Goal: Task Accomplishment & Management: Use online tool/utility

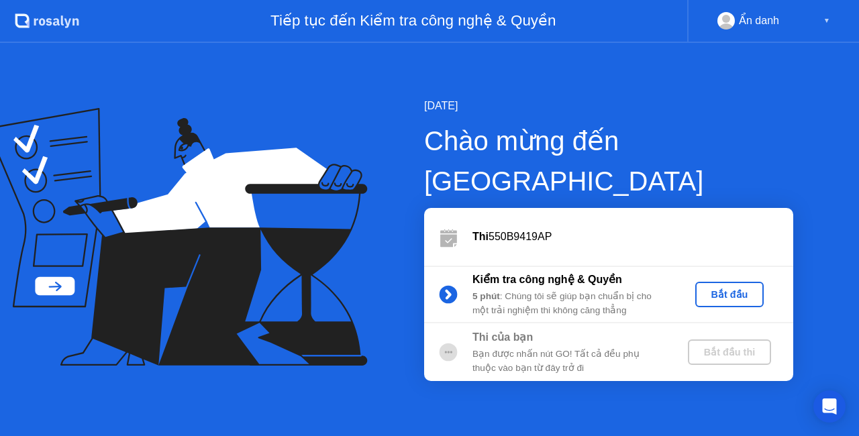
click at [733, 289] on div "Bắt đầu" at bounding box center [730, 294] width 58 height 11
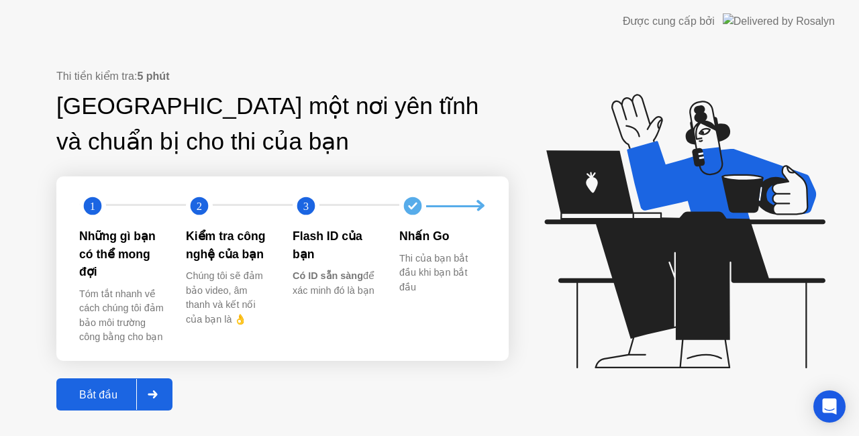
click at [102, 389] on div "Bắt đầu" at bounding box center [98, 395] width 76 height 13
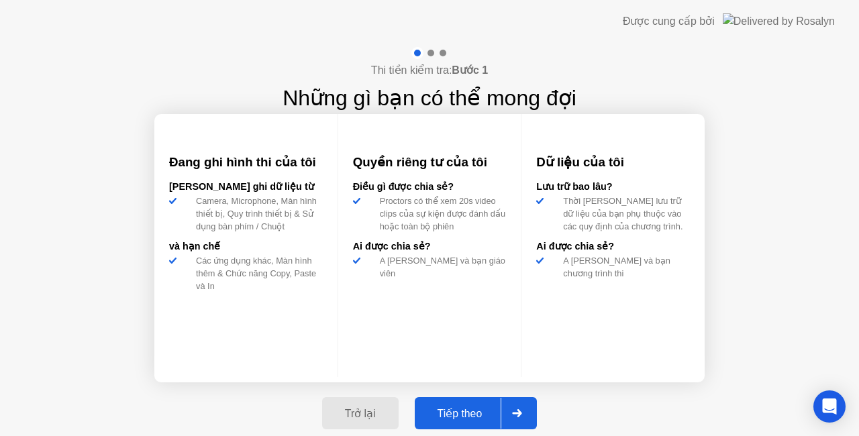
click at [450, 410] on div "Tiếp theo" at bounding box center [460, 414] width 83 height 13
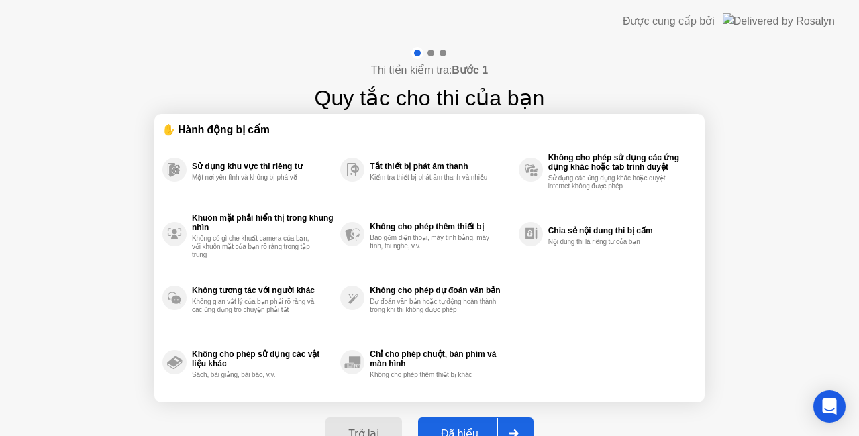
click at [462, 422] on button "Đã hiểu" at bounding box center [475, 434] width 115 height 32
select select "**********"
select select "*******"
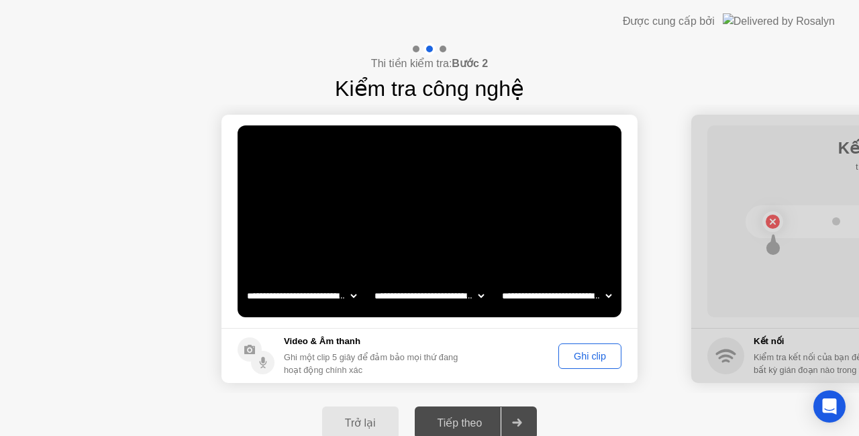
click at [603, 352] on div "Ghi clip" at bounding box center [590, 356] width 54 height 11
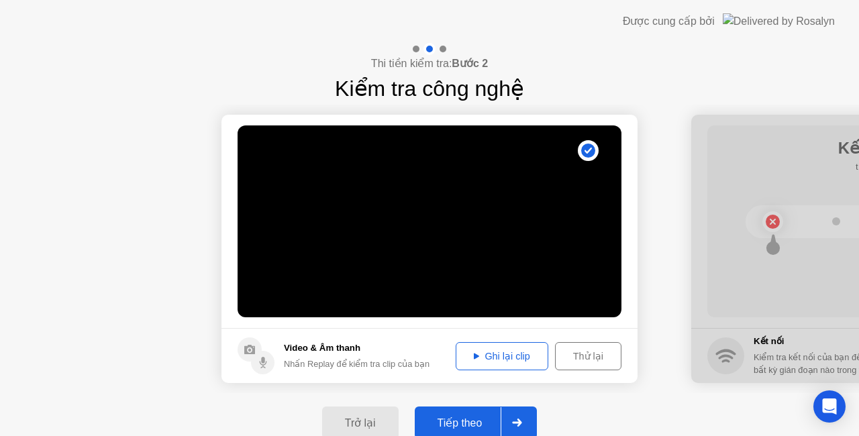
click at [473, 414] on button "Tiếp theo" at bounding box center [476, 423] width 123 height 32
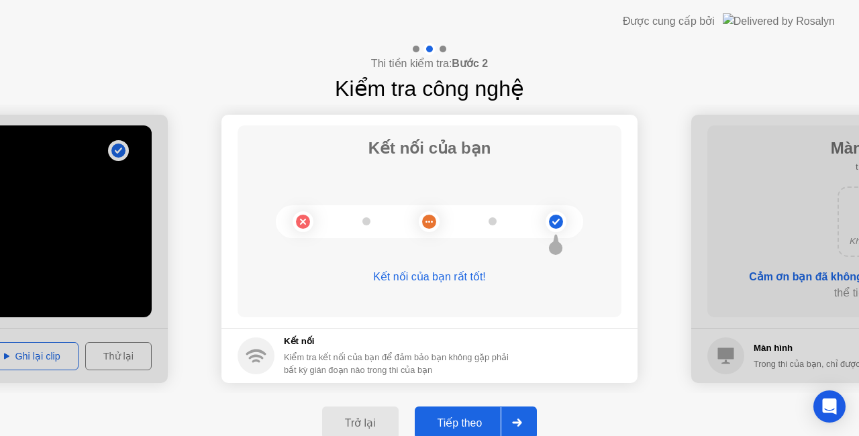
click at [484, 417] on div "Tiếp theo" at bounding box center [460, 423] width 83 height 13
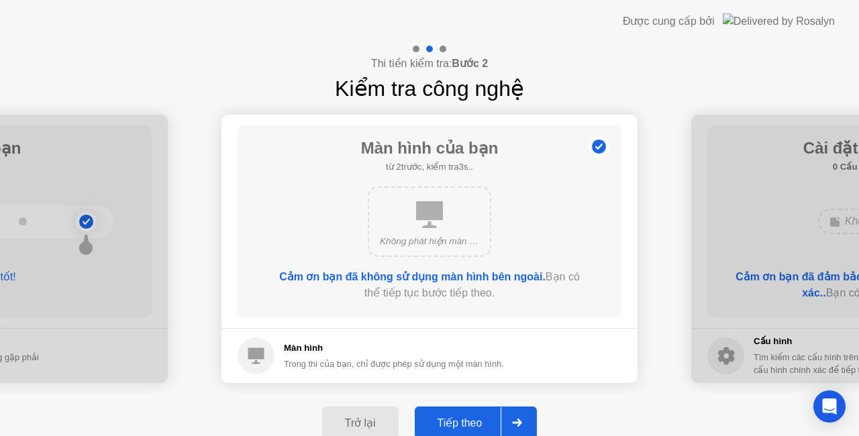
click at [484, 417] on div "Tiếp theo" at bounding box center [460, 423] width 83 height 13
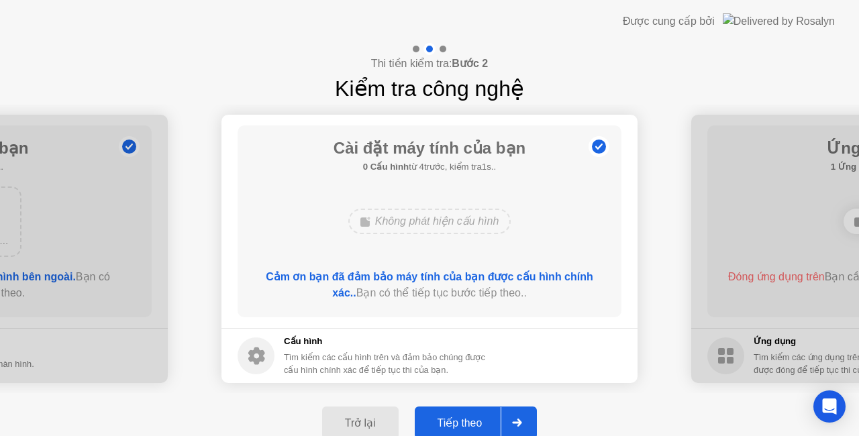
click at [484, 417] on div "Tiếp theo" at bounding box center [460, 423] width 83 height 13
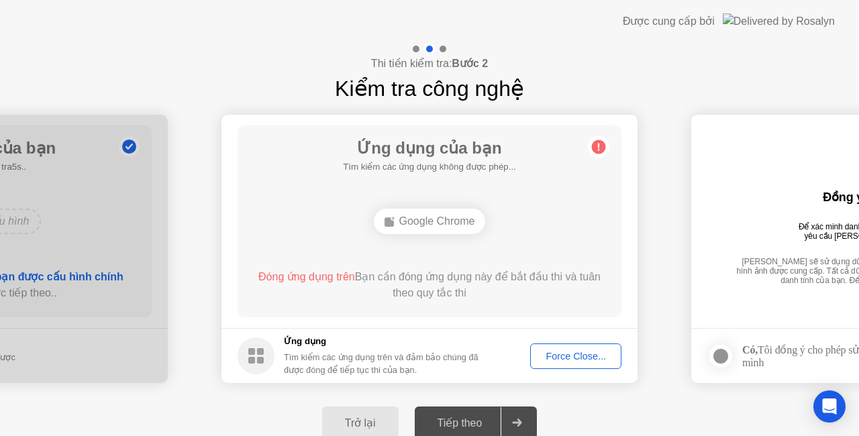
click at [645, 395] on div "Trở lại Tiếp theo" at bounding box center [429, 422] width 859 height 59
click at [589, 363] on button "Force Close..." at bounding box center [575, 357] width 91 height 26
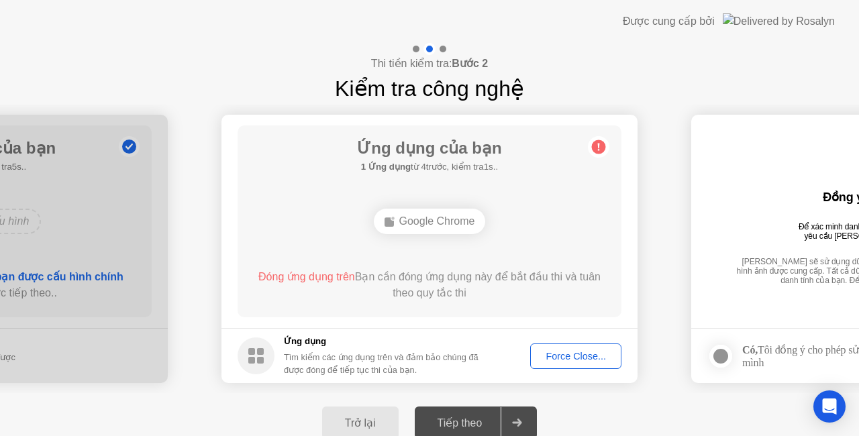
click at [572, 361] on div "Force Close..." at bounding box center [576, 356] width 82 height 11
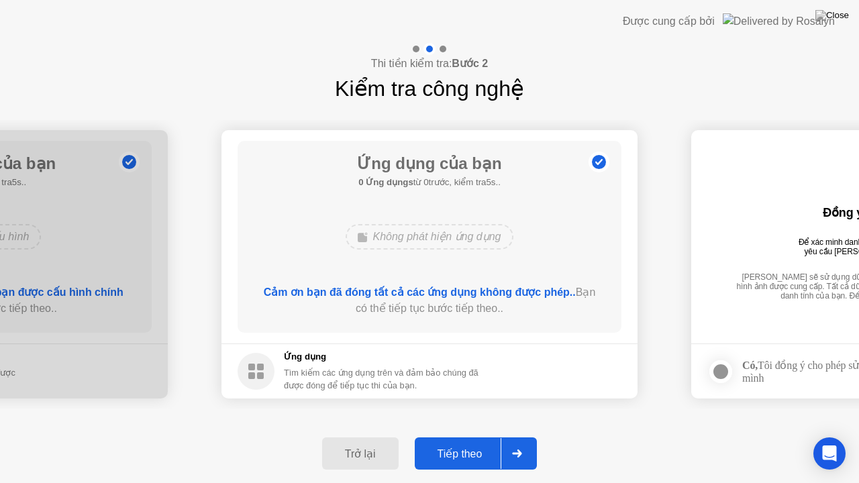
click at [485, 312] on div "Cảm ơn bạn đã đóng tất cả các ứng dụng không được phép.. Bạn có thể tiếp tục bư…" at bounding box center [430, 301] width 346 height 32
click at [462, 436] on div "Tiếp theo" at bounding box center [460, 454] width 83 height 13
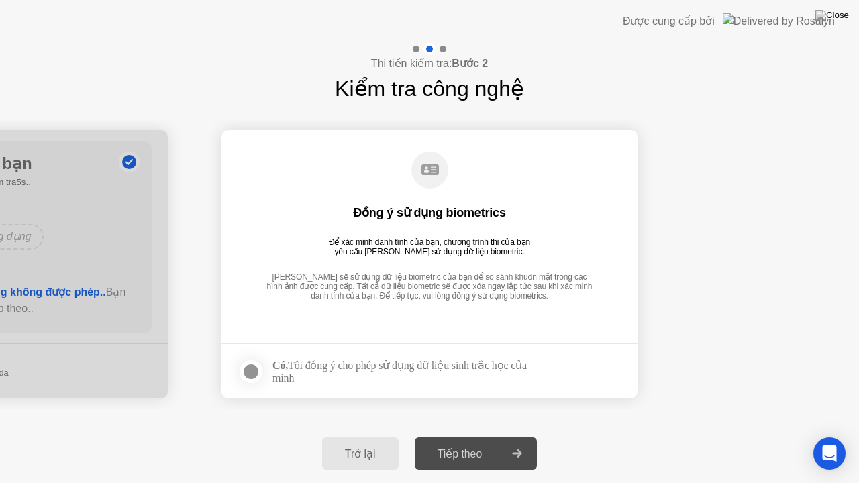
click at [246, 369] on div at bounding box center [251, 372] width 16 height 16
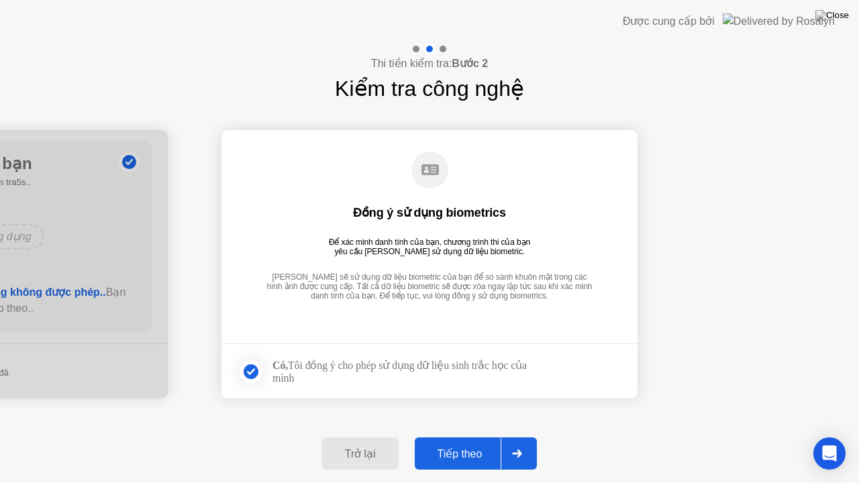
click at [466, 436] on button "Tiếp theo" at bounding box center [476, 454] width 123 height 32
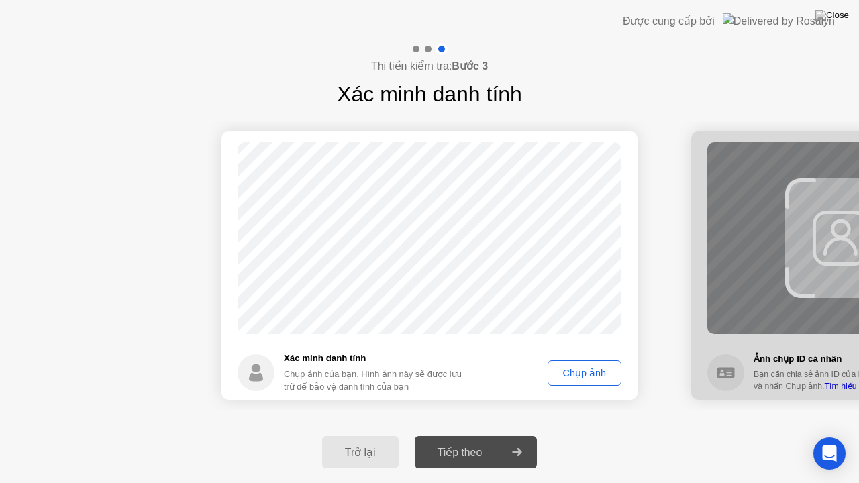
click at [587, 368] on div "Chụp ảnh" at bounding box center [585, 373] width 64 height 11
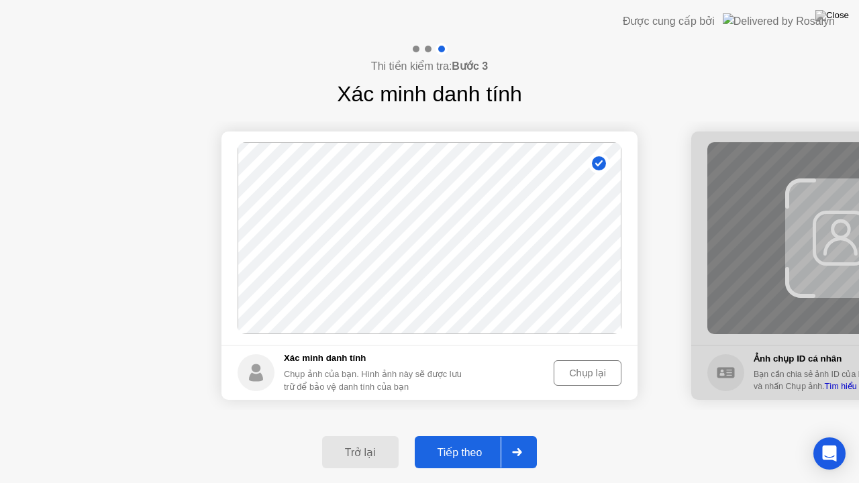
click at [579, 371] on div "Chụp lại" at bounding box center [588, 373] width 58 height 11
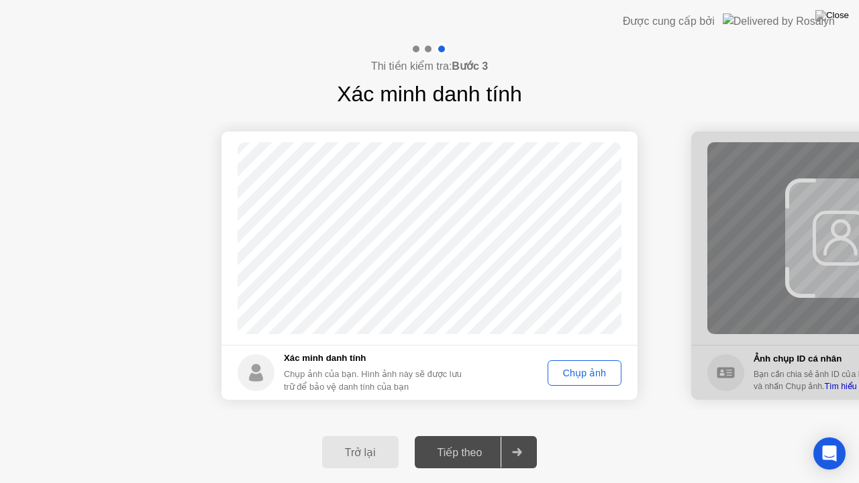
click at [588, 373] on div "Chụp ảnh" at bounding box center [585, 373] width 64 height 11
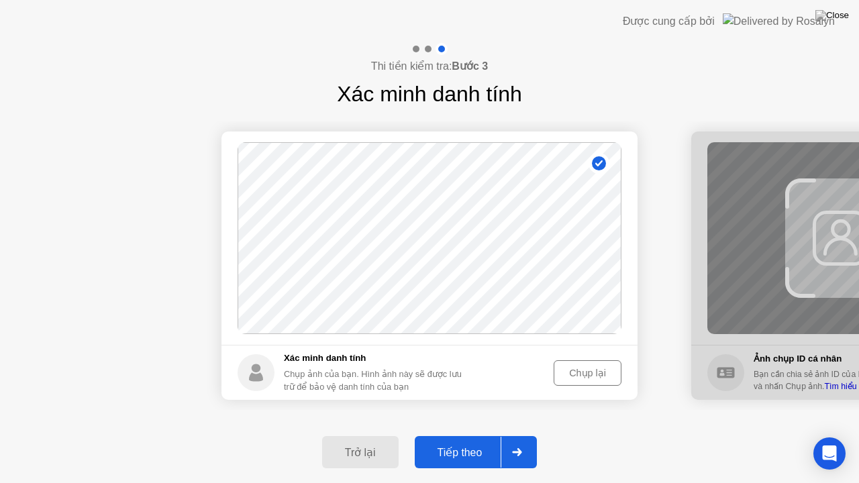
click at [568, 372] on div "Chụp lại" at bounding box center [588, 373] width 58 height 11
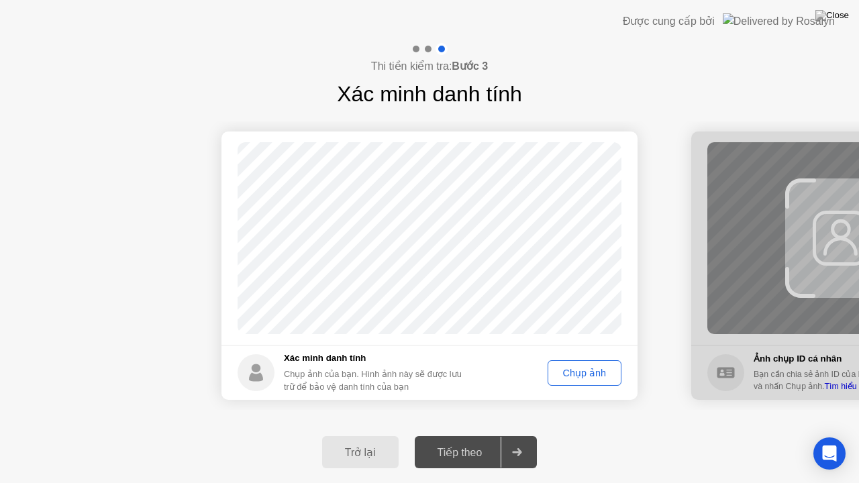
click at [568, 372] on div "Chụp ảnh" at bounding box center [585, 373] width 64 height 11
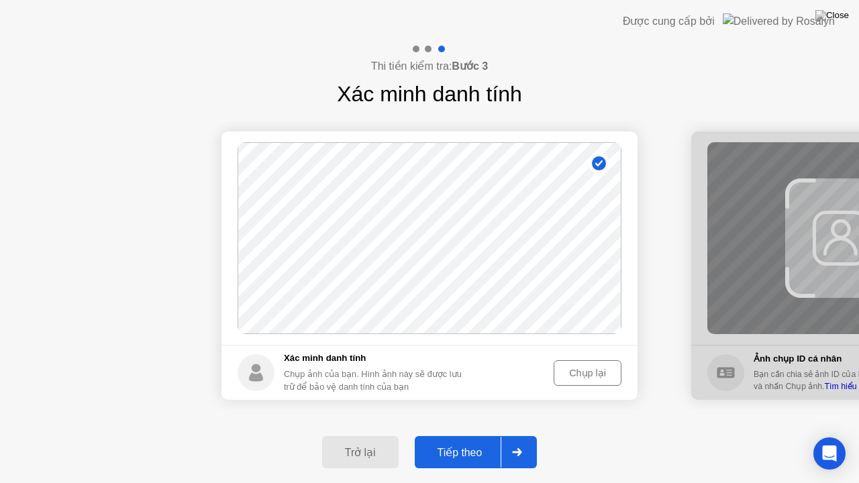
click at [477, 436] on div "Tiếp theo" at bounding box center [460, 453] width 83 height 13
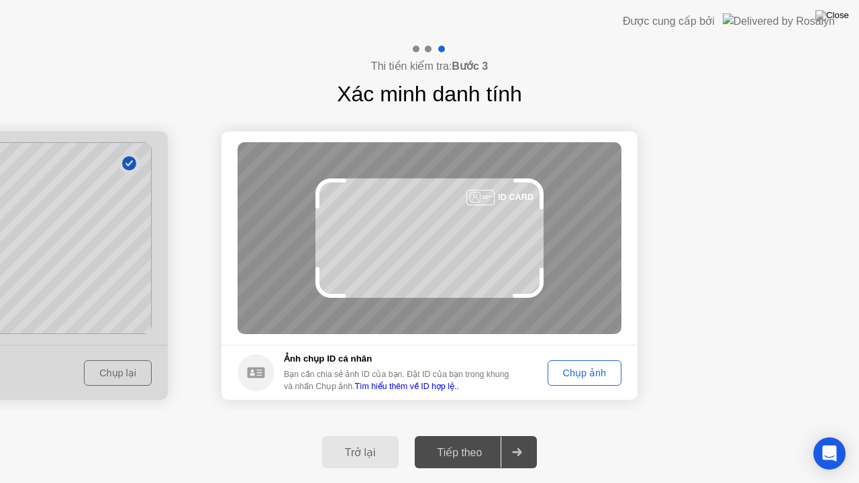
click at [578, 374] on div "Chụp ảnh" at bounding box center [585, 373] width 64 height 11
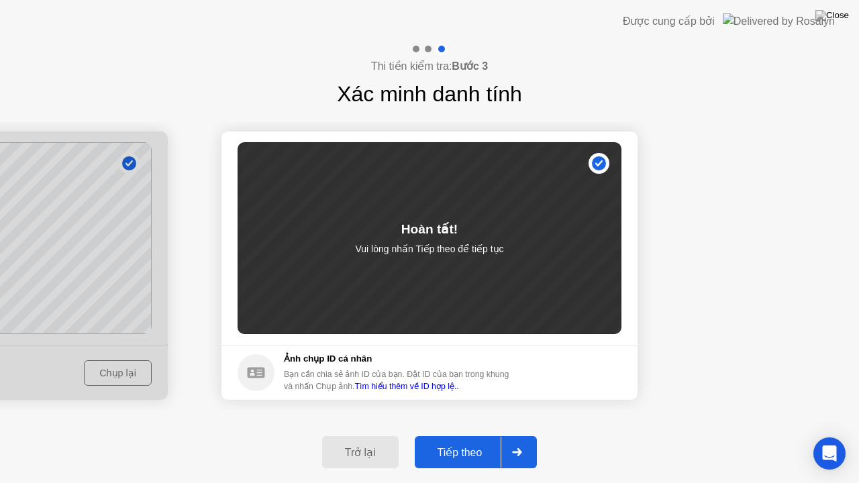
click at [474, 436] on div "Tiếp theo" at bounding box center [460, 453] width 83 height 13
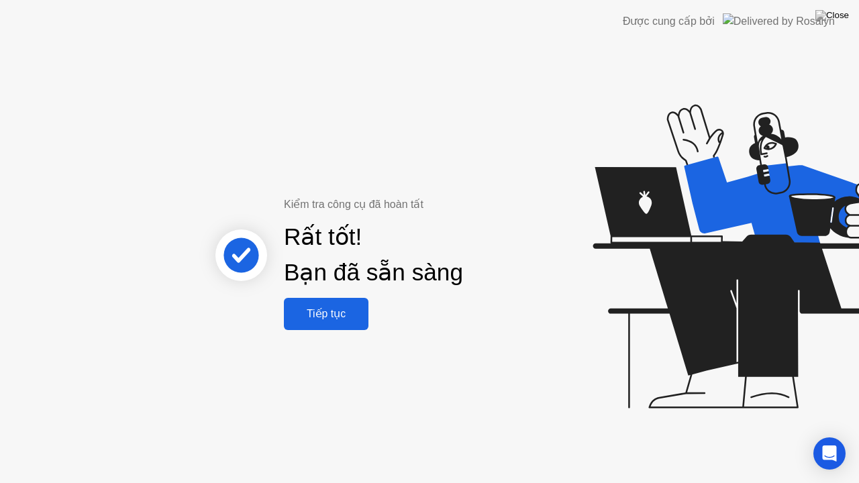
click at [324, 314] on div "Tiếp tục" at bounding box center [326, 314] width 77 height 13
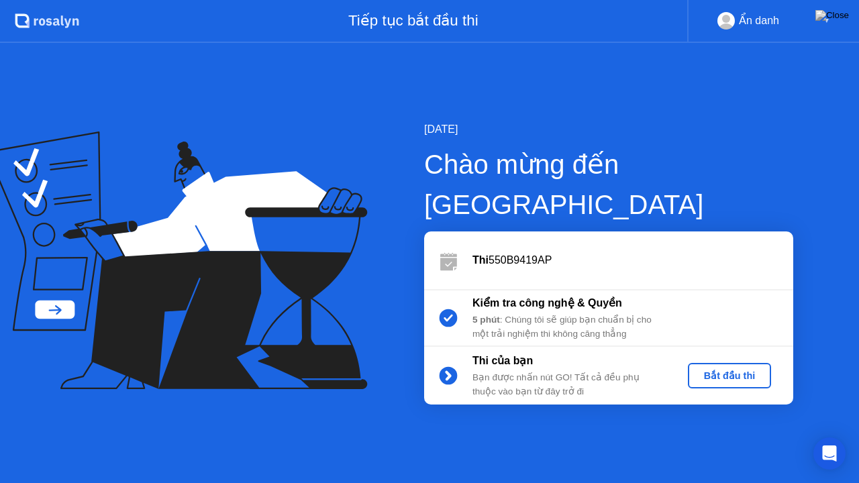
click at [712, 371] on div "Bắt đầu thi" at bounding box center [730, 376] width 73 height 11
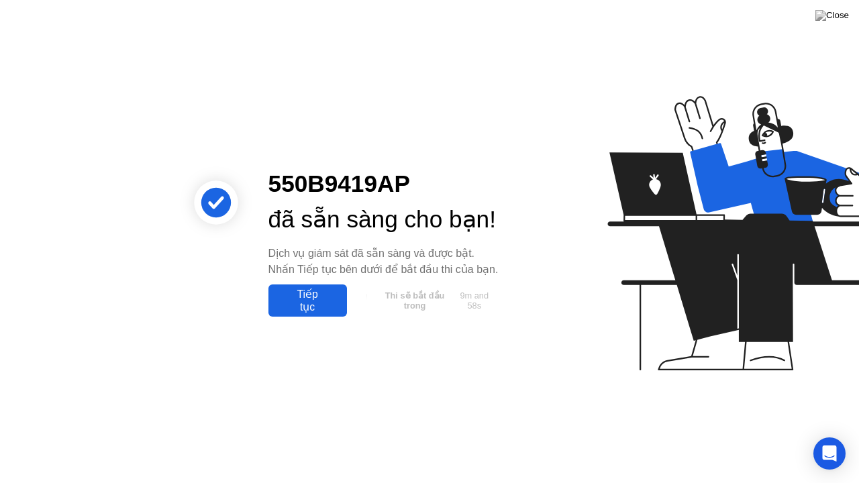
click at [308, 312] on div "Tiếp tục" at bounding box center [308, 301] width 71 height 26
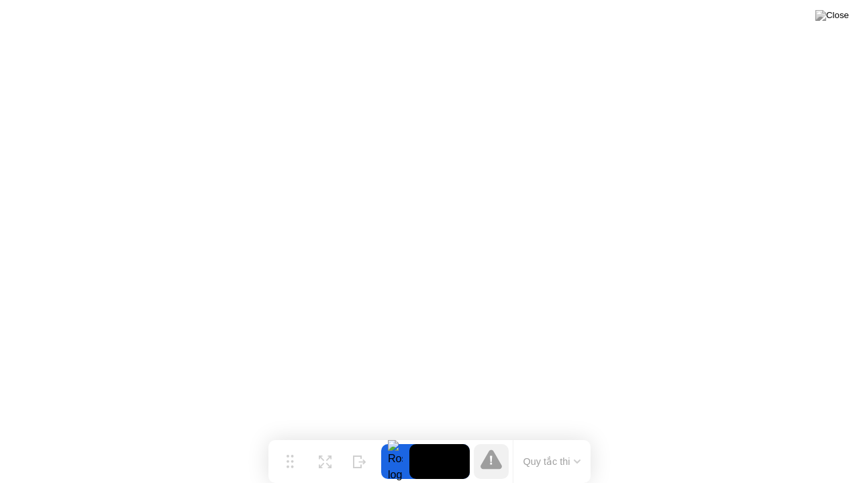
click at [577, 436] on button "Quy tắc thi" at bounding box center [553, 462] width 66 height 12
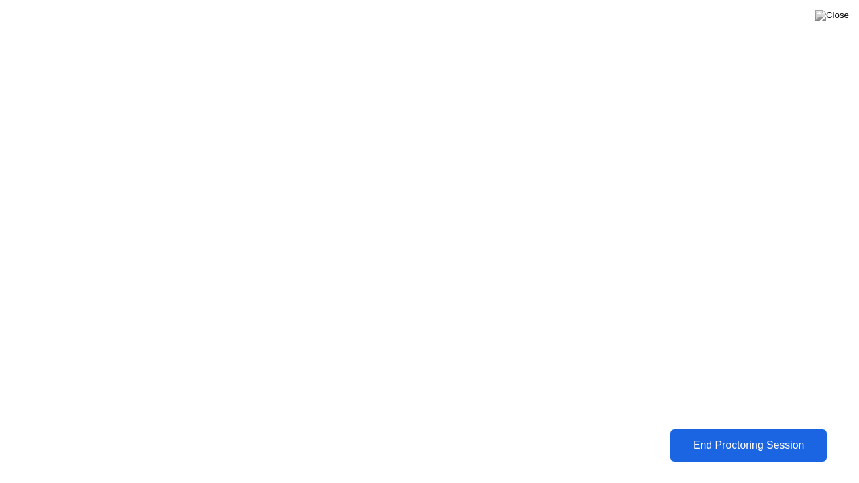
click at [747, 436] on div "End Proctoring Session" at bounding box center [748, 446] width 155 height 13
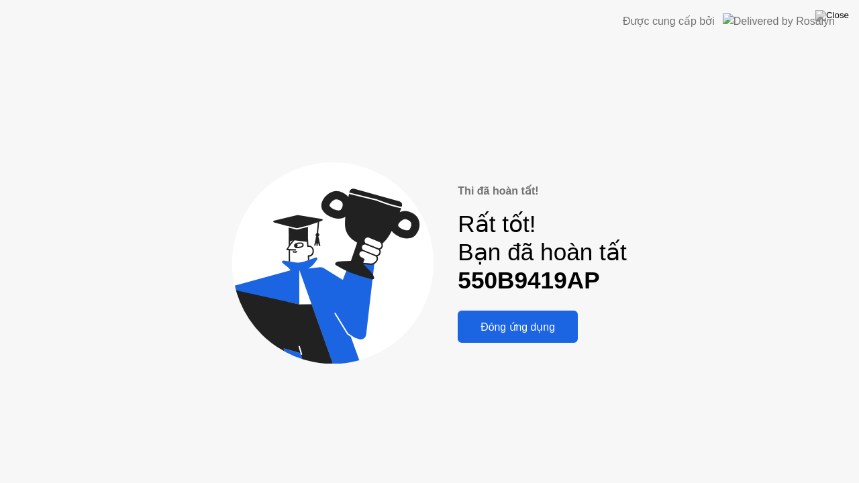
click at [553, 317] on button "Đóng ứng dụng" at bounding box center [518, 327] width 120 height 32
